Goal: Browse casually

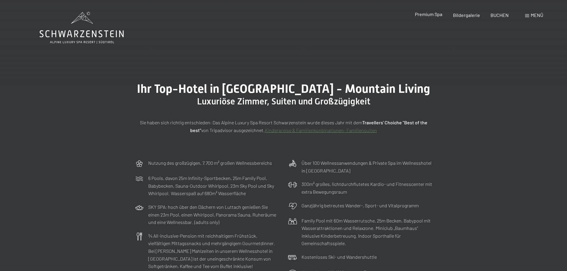
click at [431, 12] on span "Premium Spa" at bounding box center [428, 14] width 27 height 6
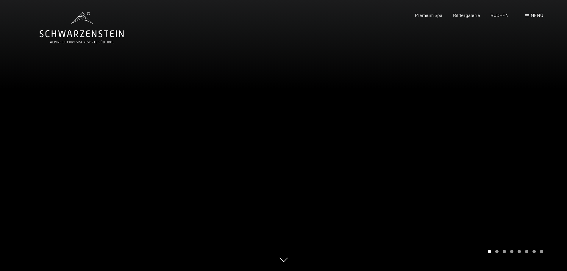
click at [531, 15] on span "Menü" at bounding box center [537, 15] width 13 height 6
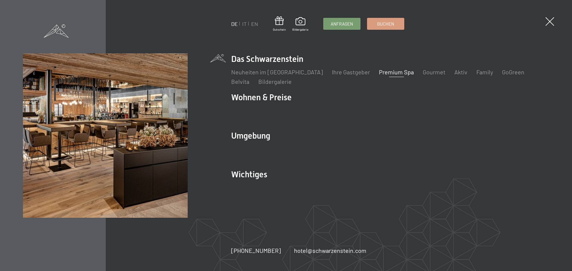
click at [255, 60] on li "Das Schwarzenstein Neuheiten im Schwarzenstein Ihre Gastgeber Premium Spa Gourm…" at bounding box center [390, 69] width 318 height 32
click at [56, 31] on span at bounding box center [56, 30] width 25 height 13
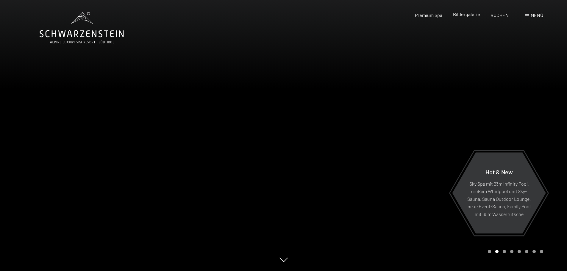
click at [467, 15] on span "Bildergalerie" at bounding box center [466, 14] width 27 height 6
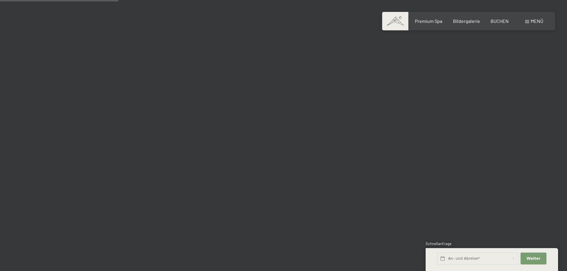
scroll to position [1578, 0]
